Goal: Information Seeking & Learning: Find specific page/section

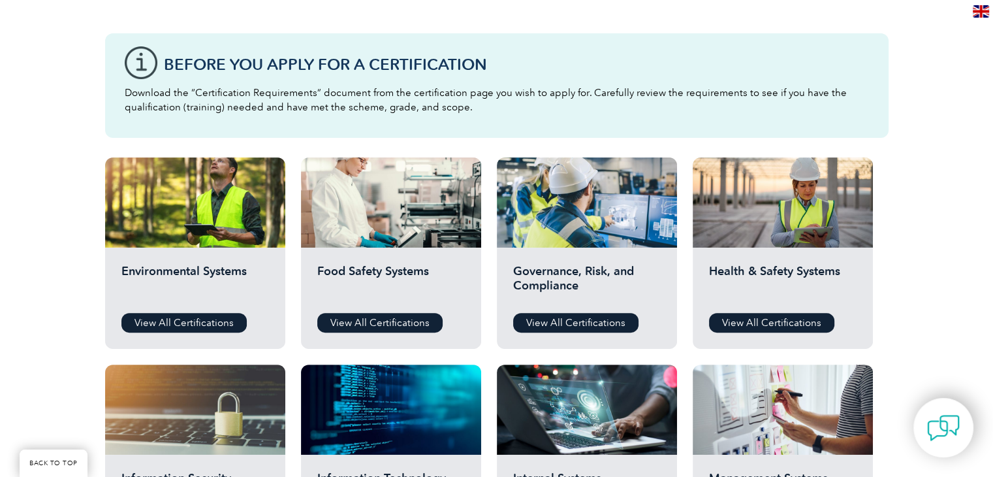
scroll to position [326, 0]
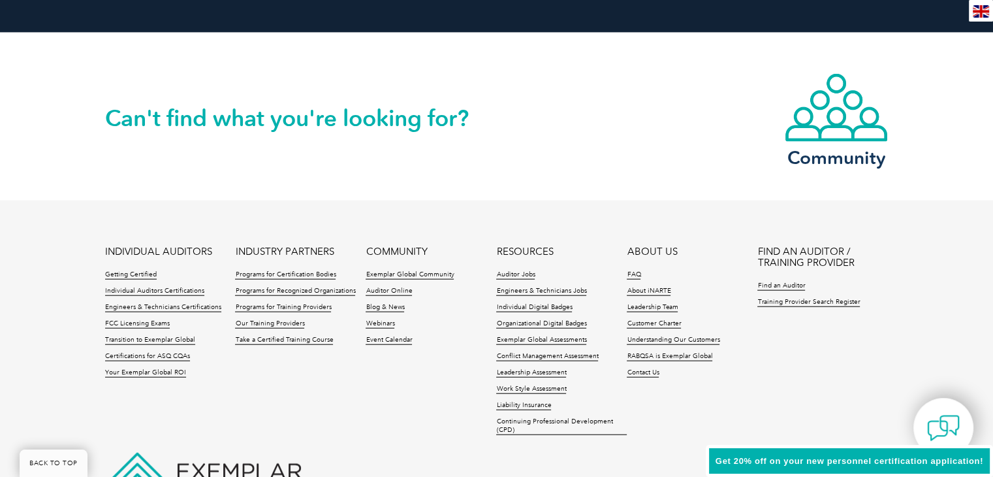
scroll to position [3099, 0]
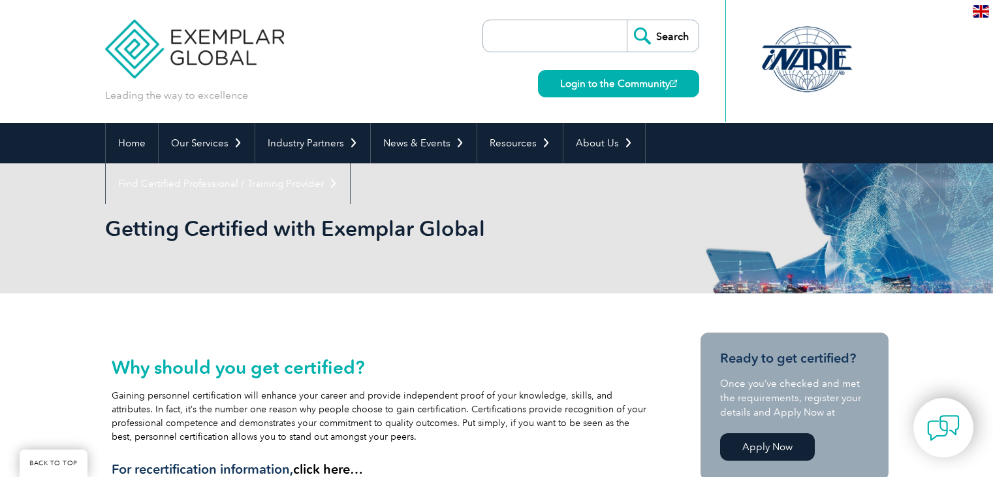
scroll to position [125, 0]
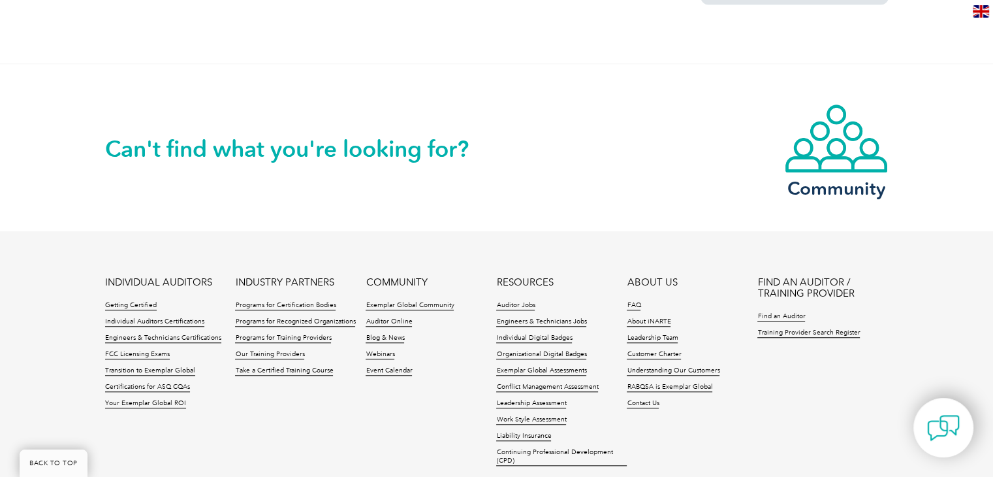
scroll to position [1170, 0]
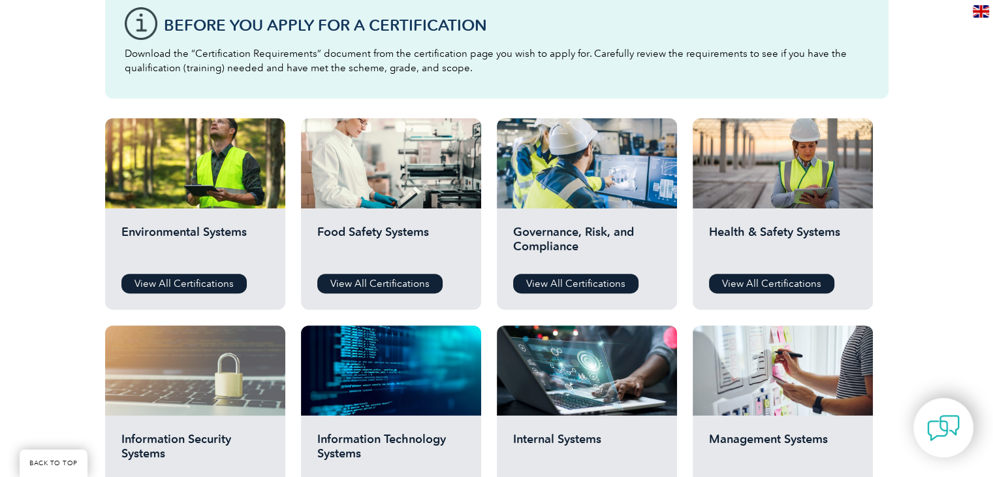
scroll to position [392, 0]
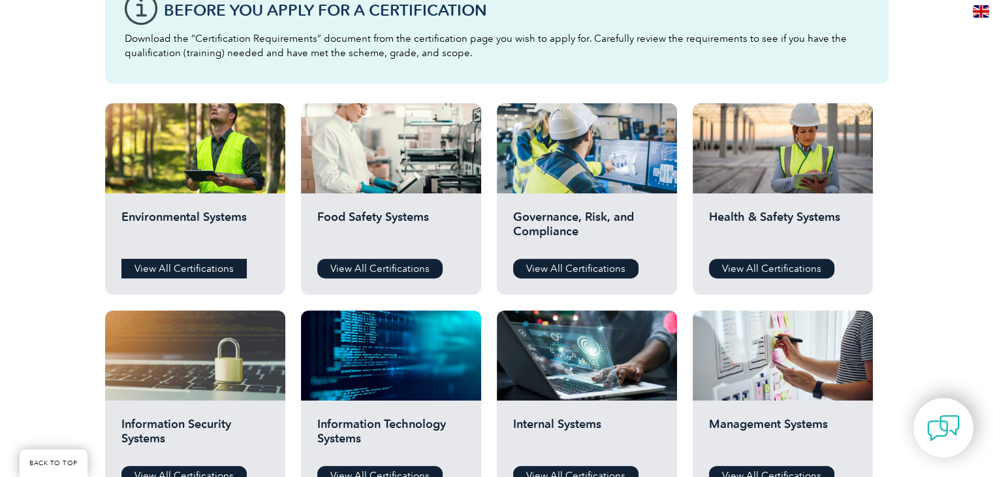
click at [201, 267] on link "View All Certifications" at bounding box center [183, 268] width 125 height 20
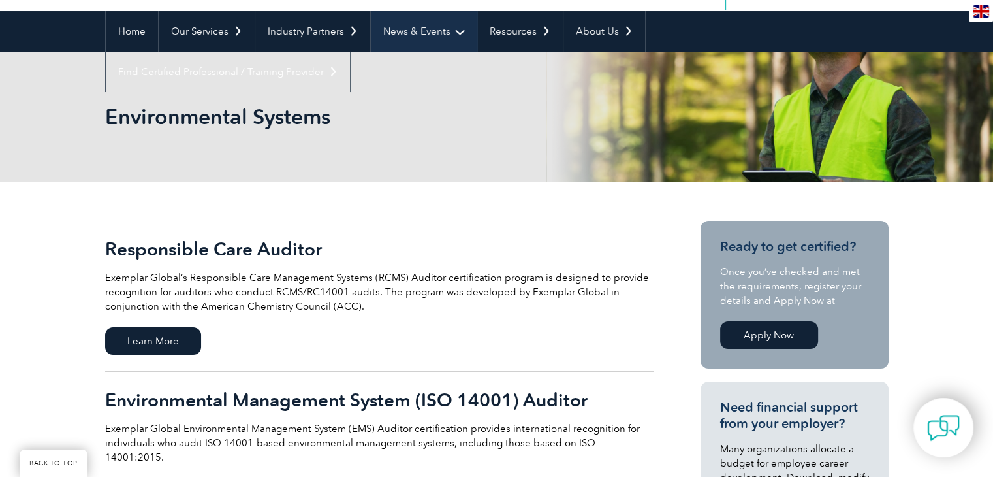
scroll to position [131, 0]
